Goal: Navigation & Orientation: Find specific page/section

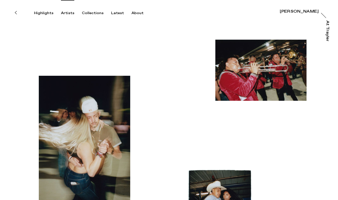
click at [72, 12] on div "Artists" at bounding box center [67, 13] width 13 height 5
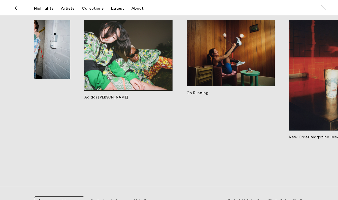
scroll to position [0, 73]
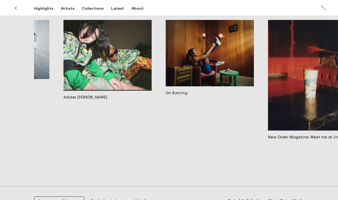
click at [224, 78] on img at bounding box center [210, 53] width 88 height 66
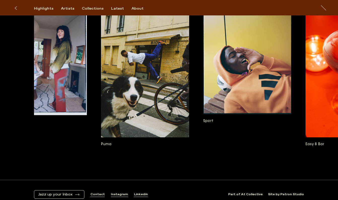
scroll to position [0, 1462]
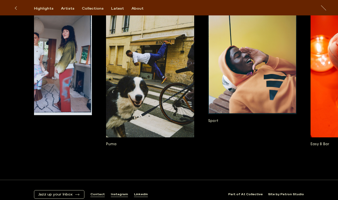
click at [177, 84] on img at bounding box center [150, 71] width 88 height 132
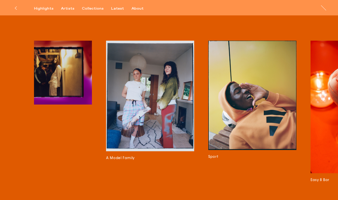
scroll to position [1100, 0]
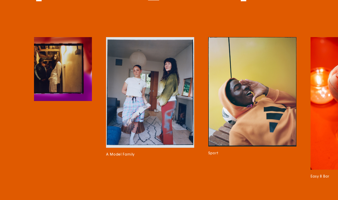
click at [274, 119] on img at bounding box center [252, 91] width 88 height 109
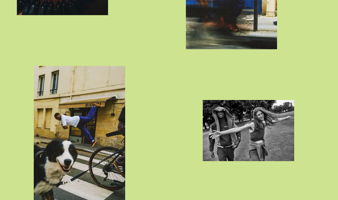
scroll to position [1561, 0]
